Goal: Download file/media

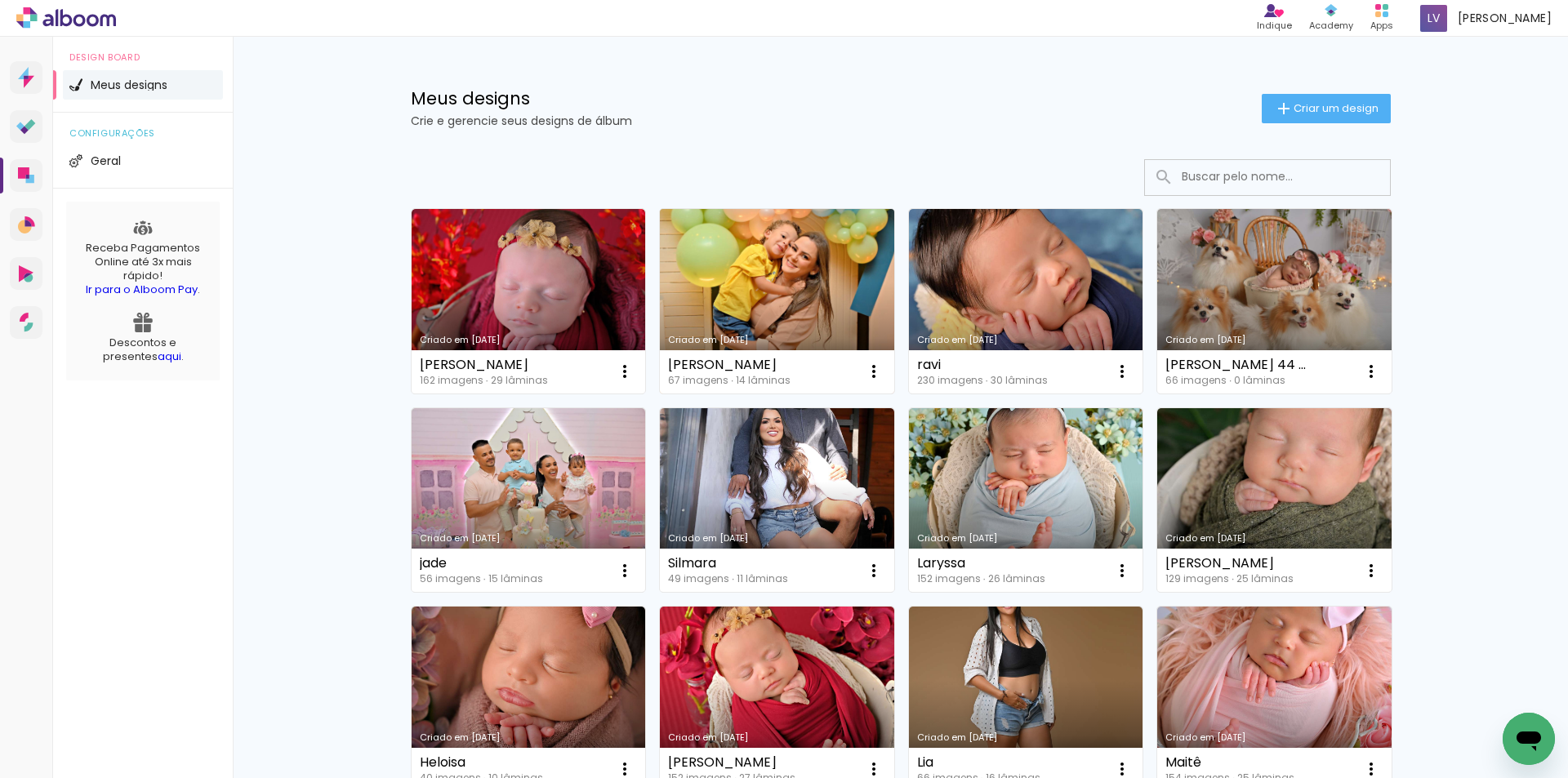
click at [707, 272] on link "Criado em [DATE]" at bounding box center [777, 301] width 235 height 185
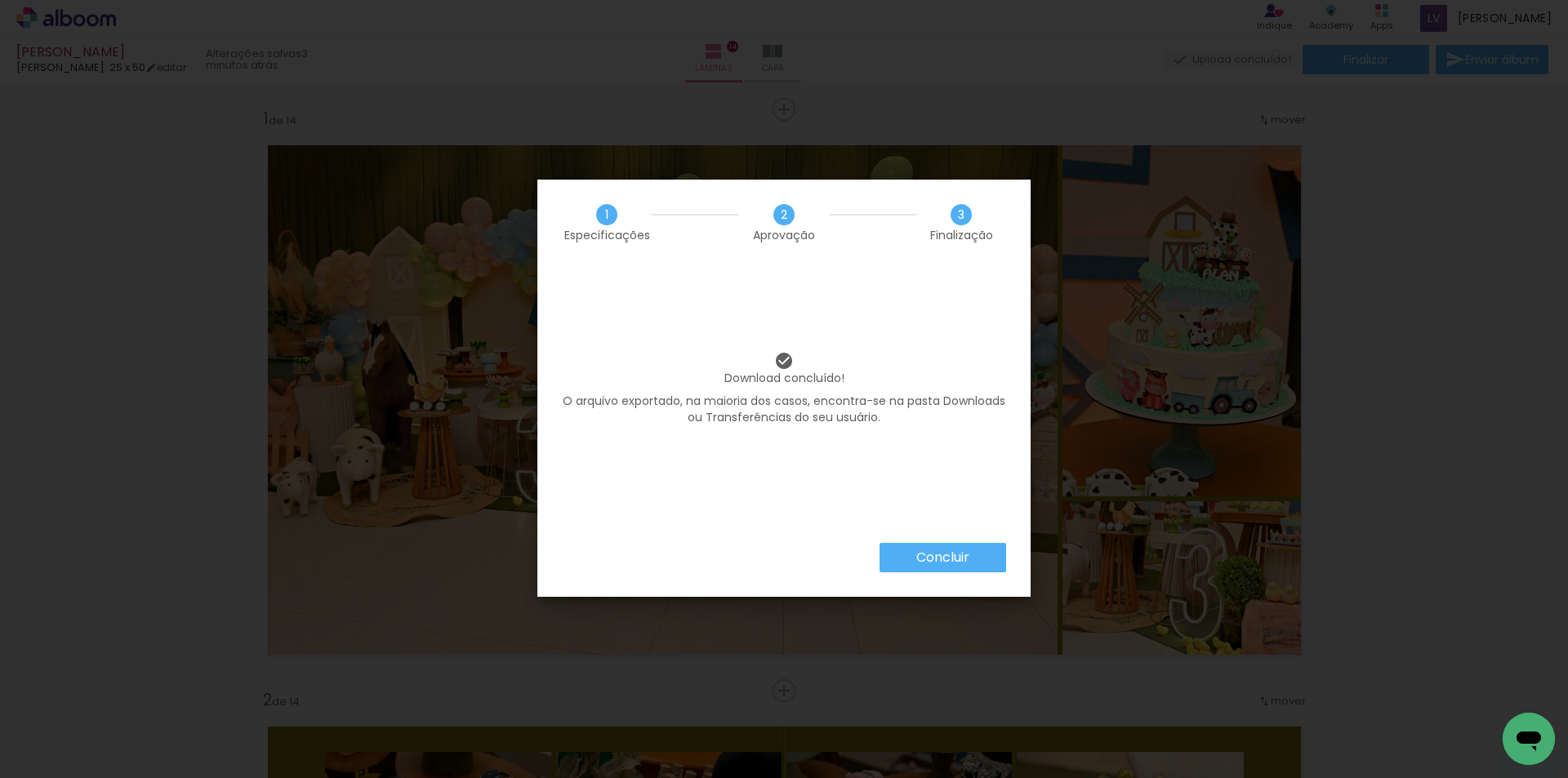
scroll to position [6206, 0]
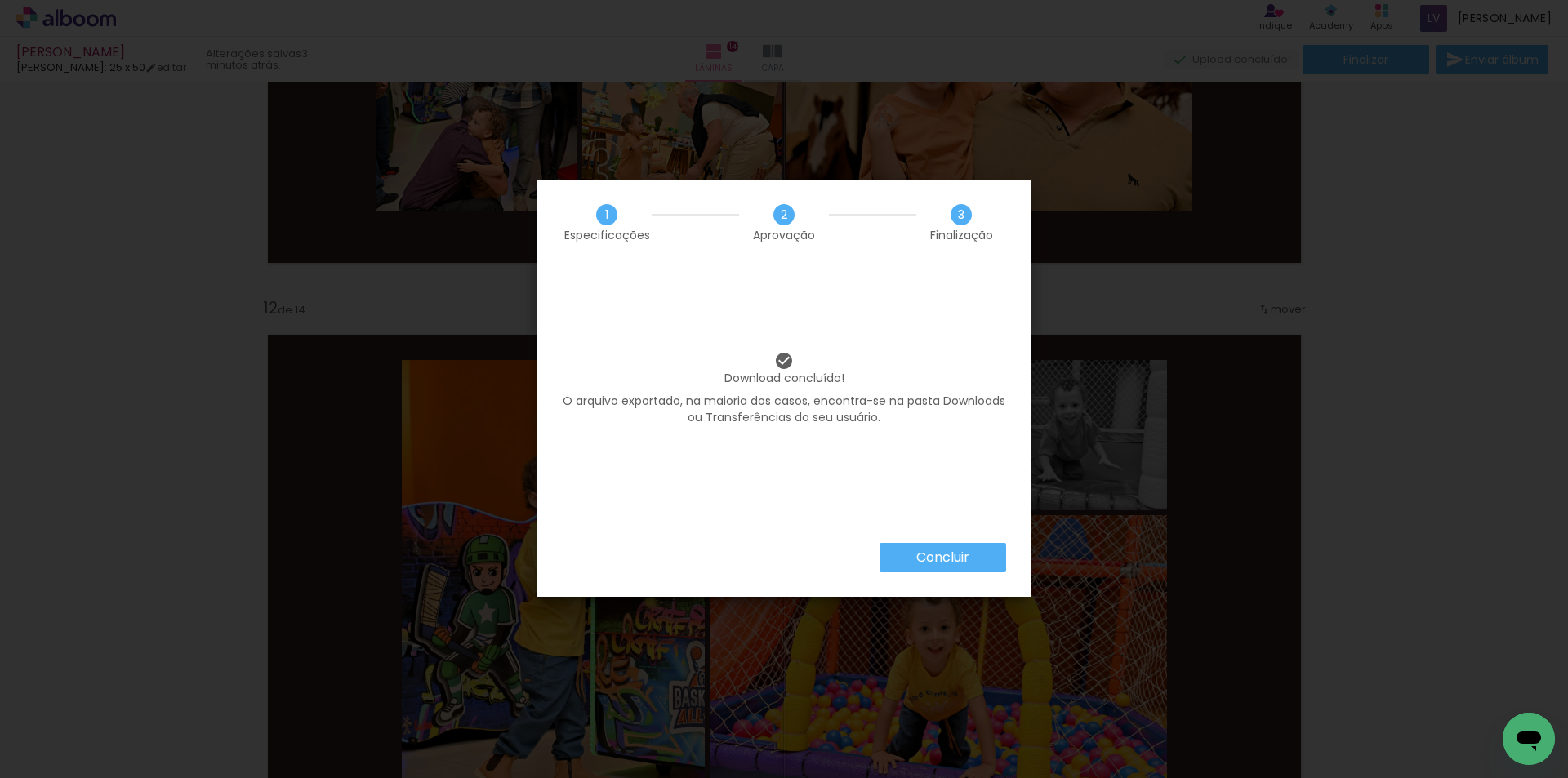
click at [905, 557] on paper-button "Concluir" at bounding box center [943, 558] width 127 height 30
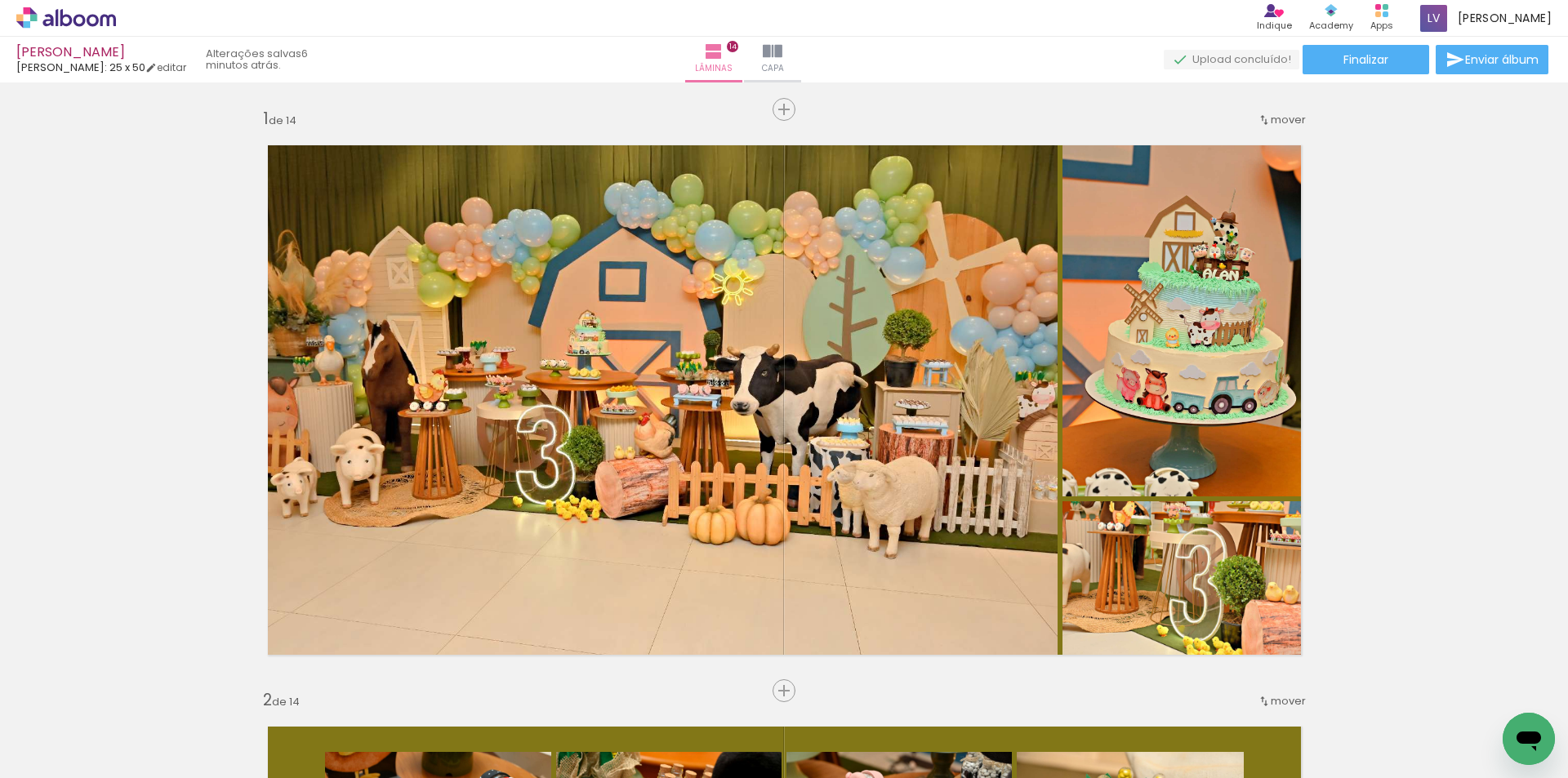
scroll to position [6206, 0]
